Goal: Information Seeking & Learning: Learn about a topic

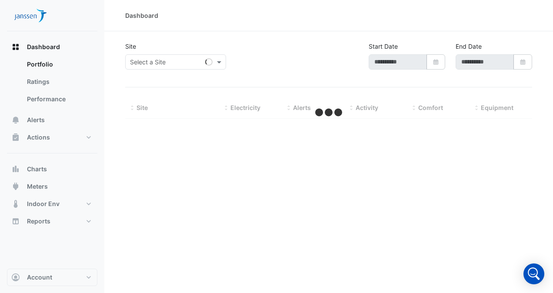
type input "**********"
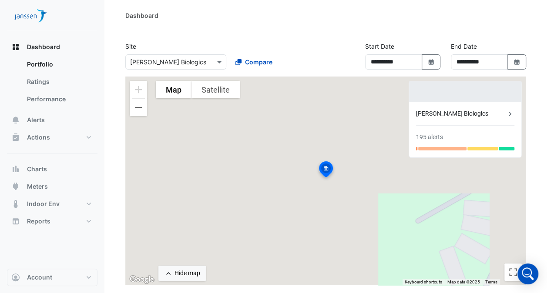
click at [434, 135] on div "195 alerts" at bounding box center [429, 137] width 27 height 9
drag, startPoint x: 434, startPoint y: 135, endPoint x: 432, endPoint y: 148, distance: 13.2
click at [432, 148] on div at bounding box center [442, 148] width 48 height 3
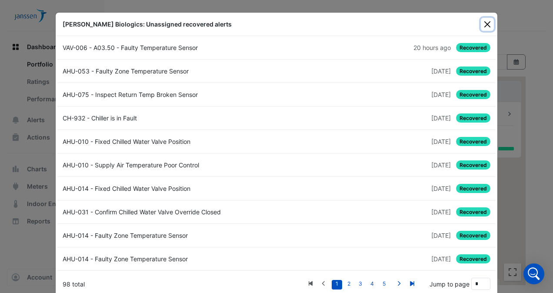
click at [484, 23] on button "Close" at bounding box center [487, 24] width 13 height 13
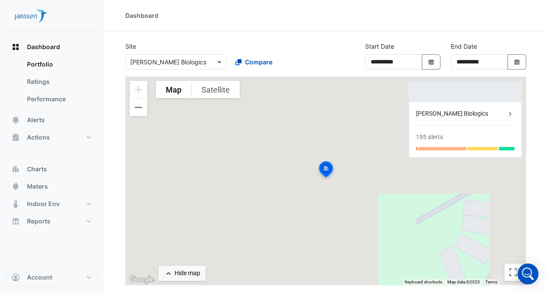
click at [448, 112] on div "[PERSON_NAME] Biologics" at bounding box center [461, 113] width 90 height 9
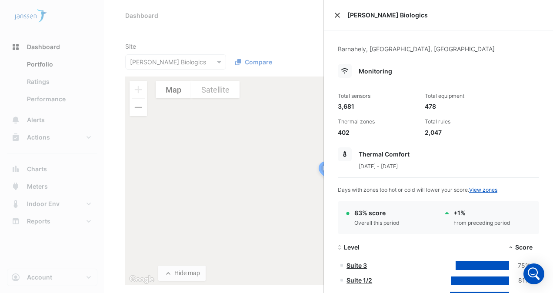
click at [335, 13] on button "Close" at bounding box center [337, 15] width 6 height 6
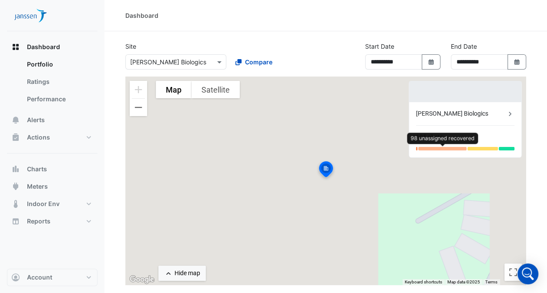
click at [424, 148] on div at bounding box center [442, 148] width 48 height 3
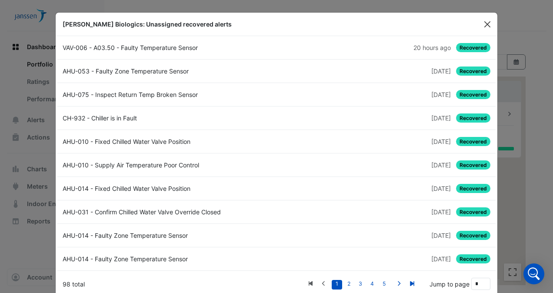
click at [484, 26] on button "Close" at bounding box center [487, 24] width 13 height 13
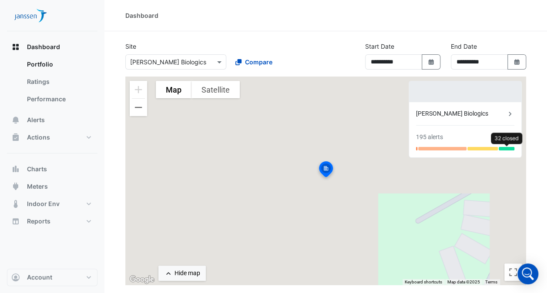
click at [508, 149] on div at bounding box center [506, 148] width 16 height 3
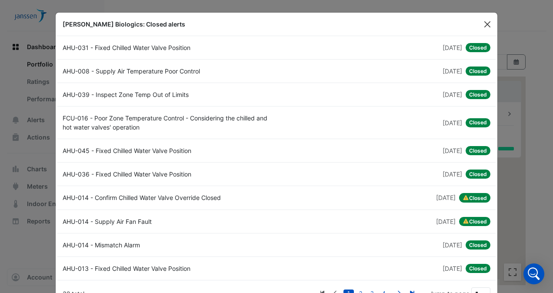
click at [486, 19] on button "Close" at bounding box center [487, 24] width 13 height 13
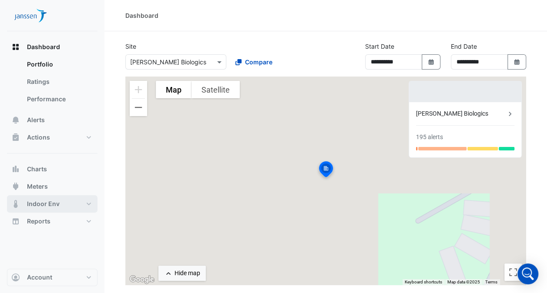
click at [43, 207] on span "Indoor Env" at bounding box center [43, 204] width 33 height 9
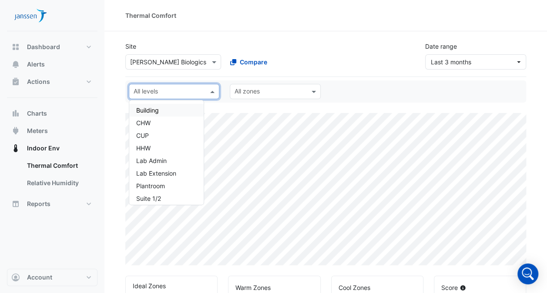
click at [212, 91] on span at bounding box center [213, 91] width 11 height 9
click at [165, 110] on div "Building" at bounding box center [166, 110] width 60 height 9
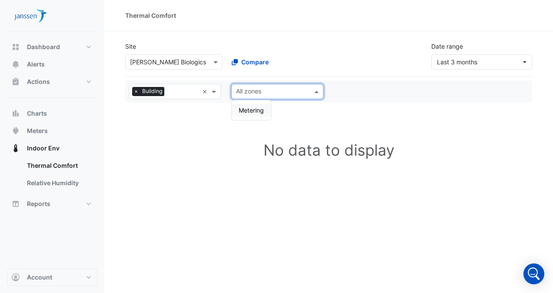
click at [317, 95] on span at bounding box center [317, 91] width 11 height 9
click at [249, 110] on span "Metering" at bounding box center [251, 110] width 25 height 7
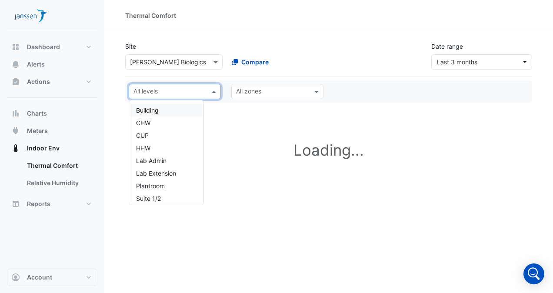
click at [216, 92] on span at bounding box center [215, 91] width 11 height 9
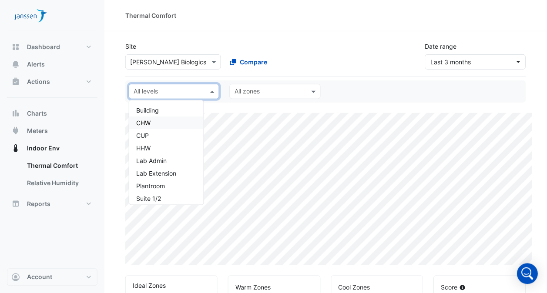
click at [153, 120] on div "CHW" at bounding box center [166, 122] width 60 height 9
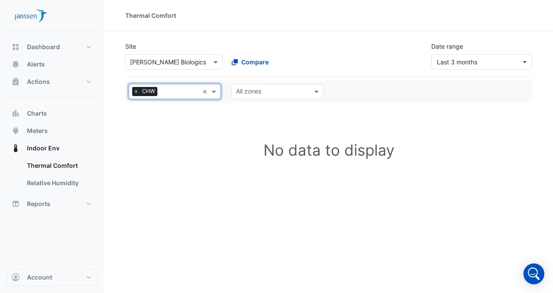
click at [135, 91] on span "×" at bounding box center [136, 91] width 8 height 9
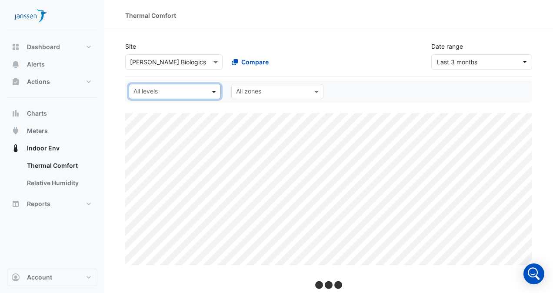
click at [215, 92] on span at bounding box center [215, 91] width 11 height 9
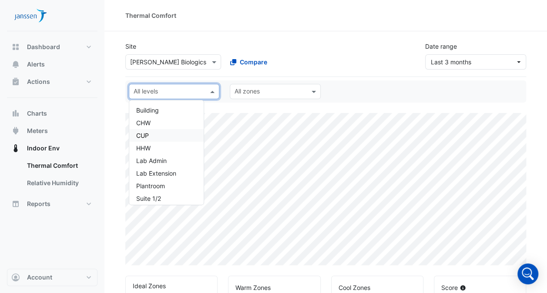
click at [158, 138] on div "CUP" at bounding box center [166, 135] width 60 height 9
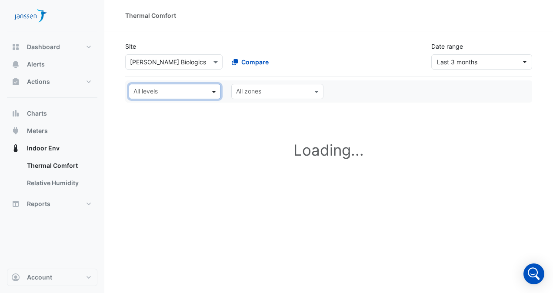
click at [215, 91] on span at bounding box center [215, 91] width 11 height 9
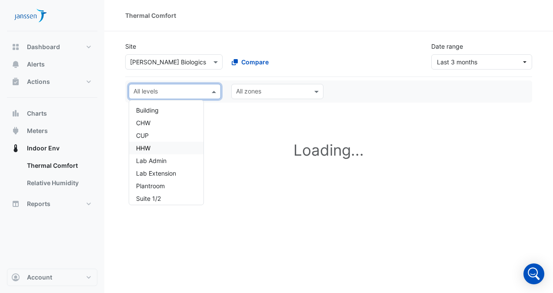
click at [181, 148] on div "HHW" at bounding box center [166, 148] width 60 height 9
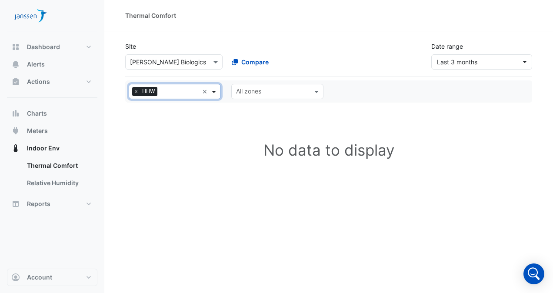
click at [214, 92] on span at bounding box center [215, 91] width 11 height 9
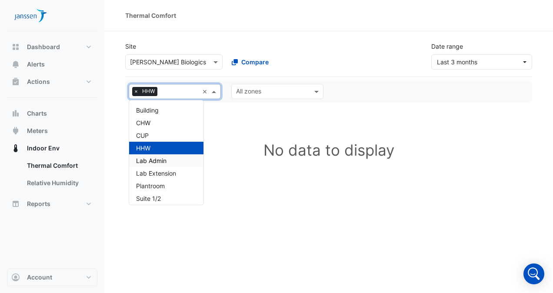
click at [160, 158] on div "Lab Admin" at bounding box center [166, 160] width 60 height 9
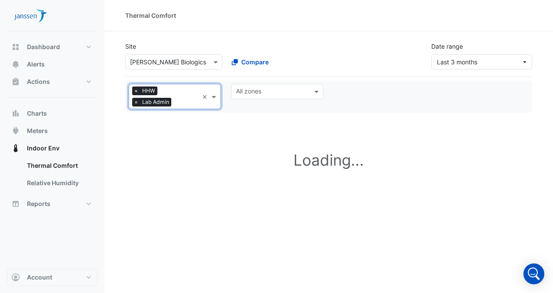
click at [137, 91] on span "×" at bounding box center [136, 91] width 8 height 9
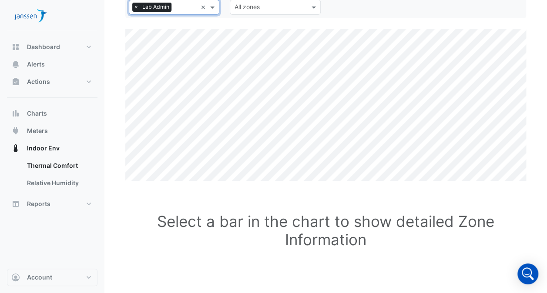
scroll to position [85, 0]
